Goal: Navigation & Orientation: Find specific page/section

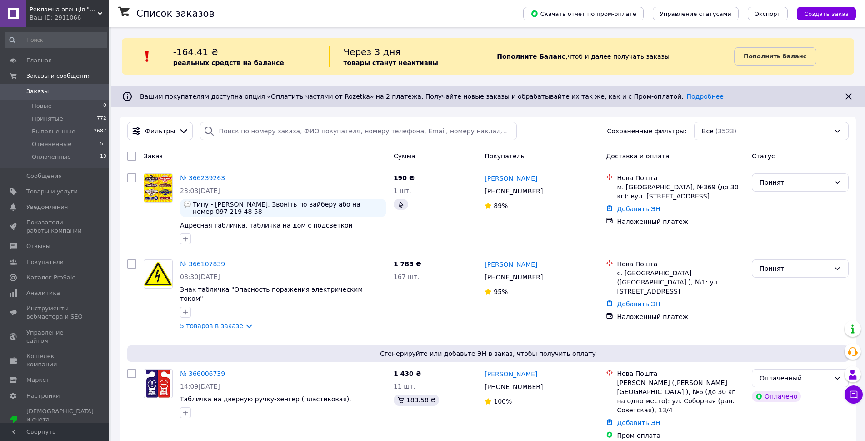
click at [97, 15] on div "Ваш ID: 2911066" at bounding box center [70, 18] width 80 height 8
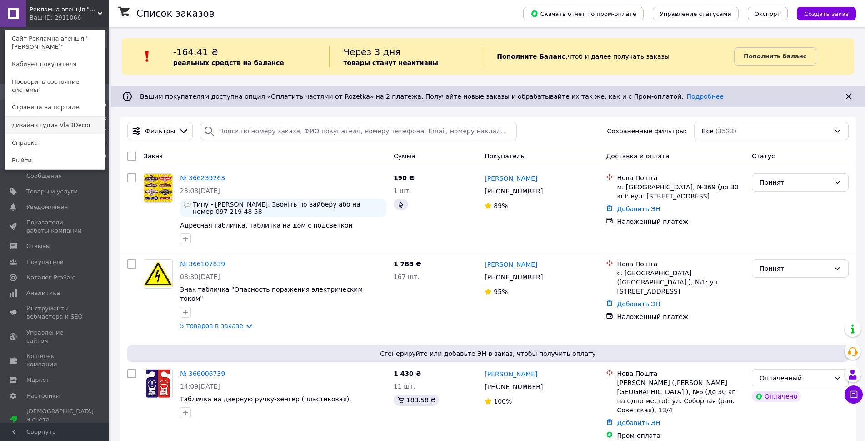
click at [80, 116] on link "дизайн студия VlaDDecor" at bounding box center [55, 124] width 100 height 17
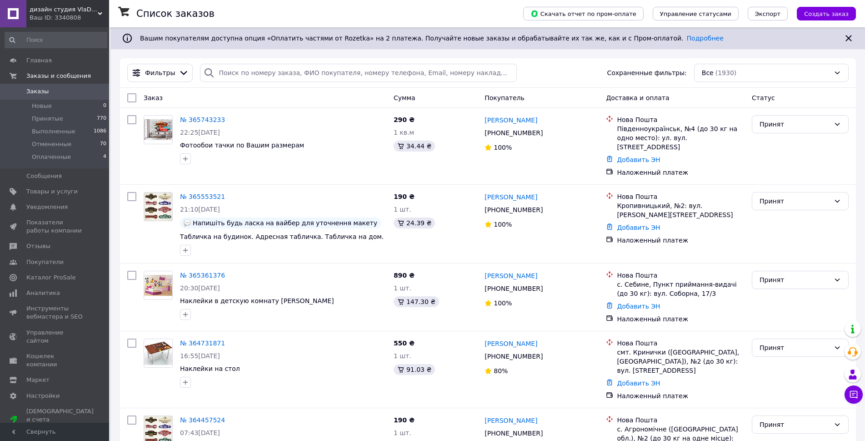
click at [88, 18] on div "Ваш ID: 3340808" at bounding box center [70, 18] width 80 height 8
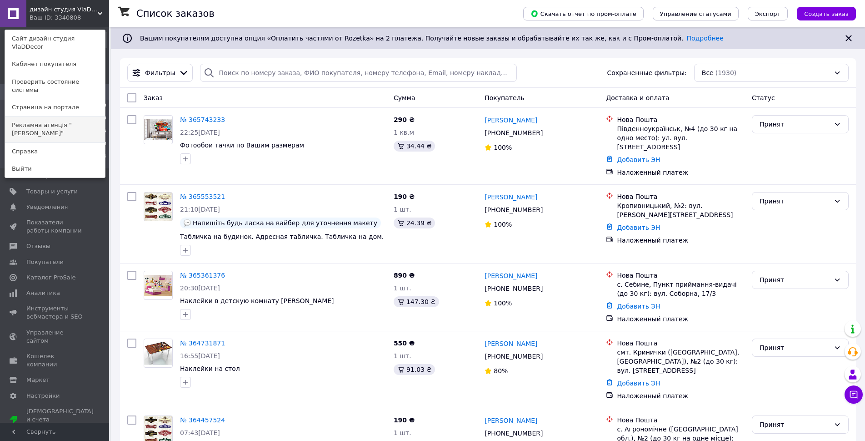
click at [72, 116] on link "Рекламна агенція "[PERSON_NAME]"" at bounding box center [55, 128] width 100 height 25
